Goal: Obtain resource: Download file/media

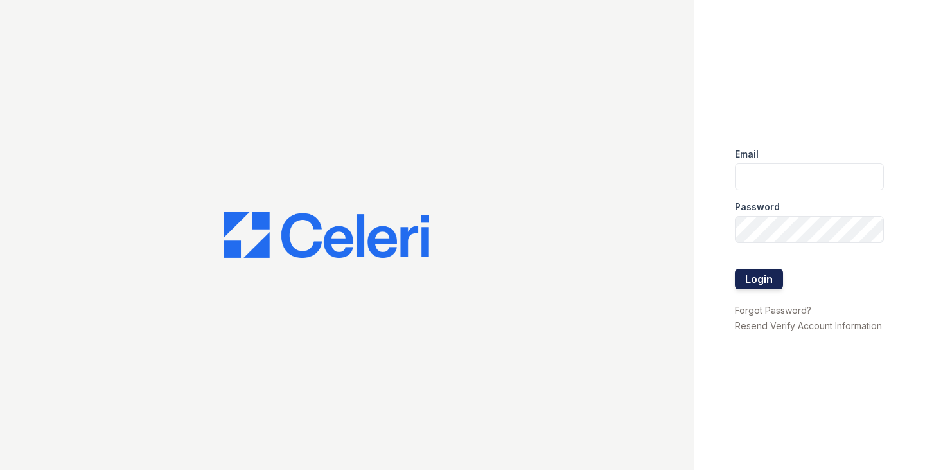
type input "ggallagher@samapartments.com"
click at [771, 275] on button "Login" at bounding box center [759, 279] width 48 height 21
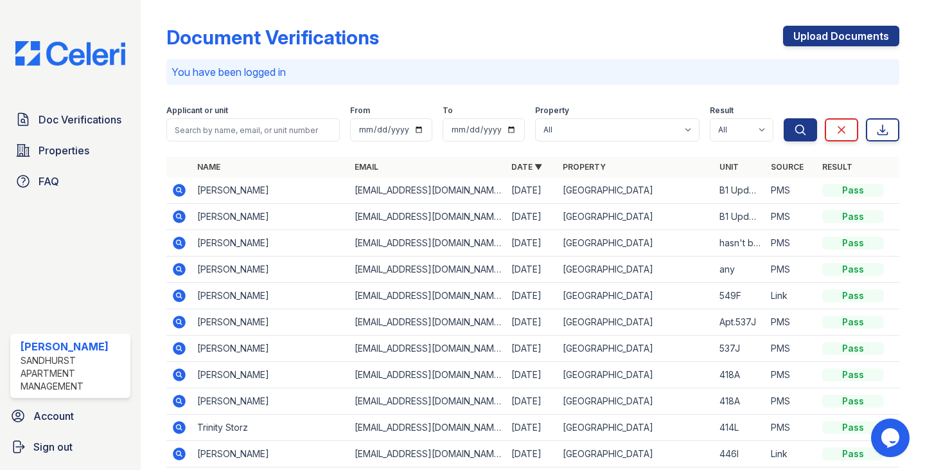
click at [178, 189] on icon at bounding box center [178, 189] width 3 height 3
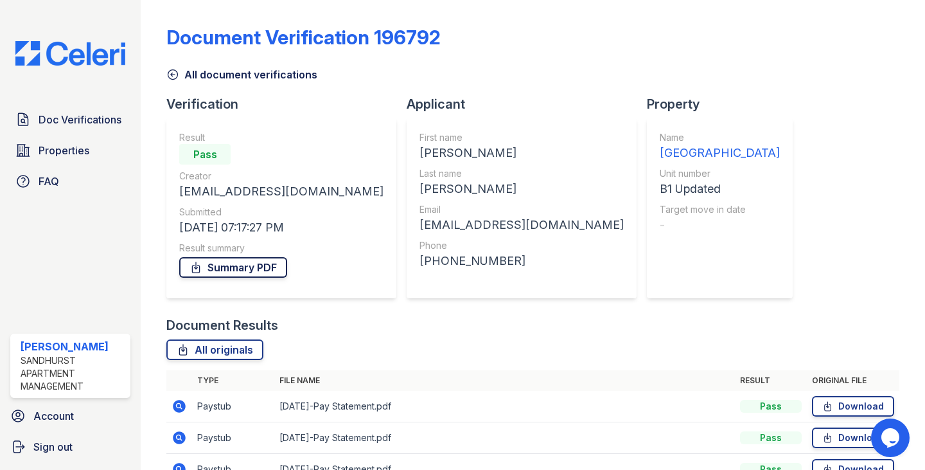
click at [249, 260] on link "Summary PDF" at bounding box center [233, 267] width 108 height 21
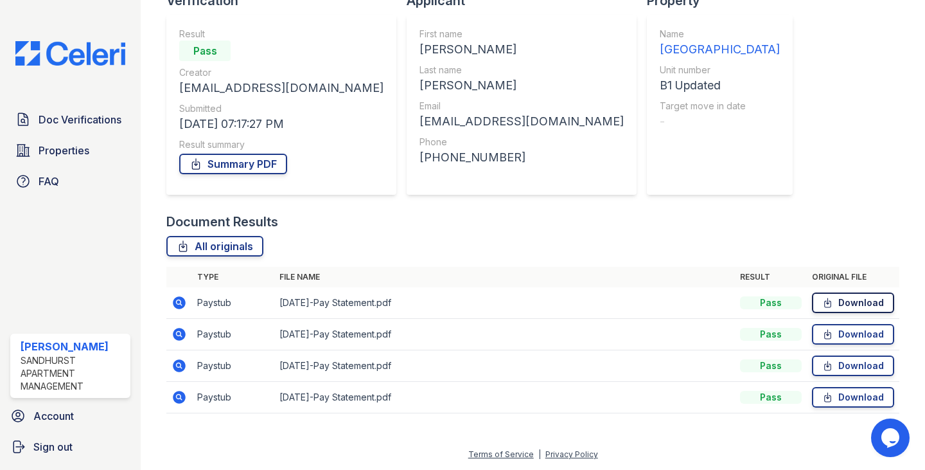
click at [841, 301] on link "Download" at bounding box center [853, 302] width 82 height 21
click at [848, 331] on link "Download" at bounding box center [853, 334] width 82 height 21
click at [830, 333] on link "Download" at bounding box center [853, 334] width 82 height 21
click at [834, 368] on link "Download" at bounding box center [853, 365] width 82 height 21
click at [832, 400] on link "Download" at bounding box center [853, 397] width 82 height 21
